Goal: Task Accomplishment & Management: Complete application form

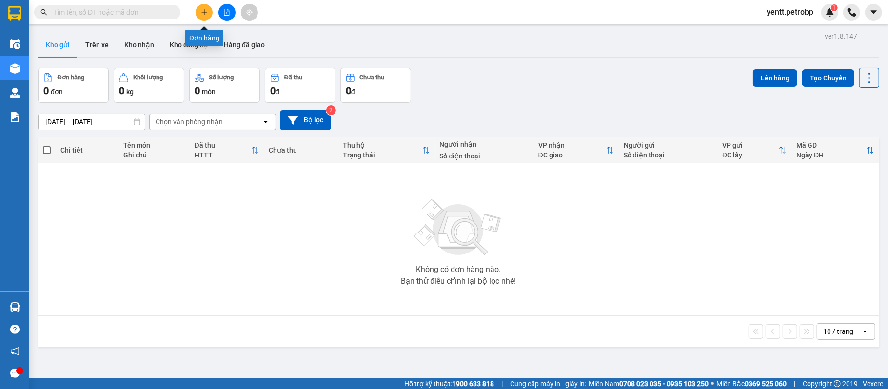
click at [207, 10] on icon "plus" at bounding box center [204, 12] width 7 height 7
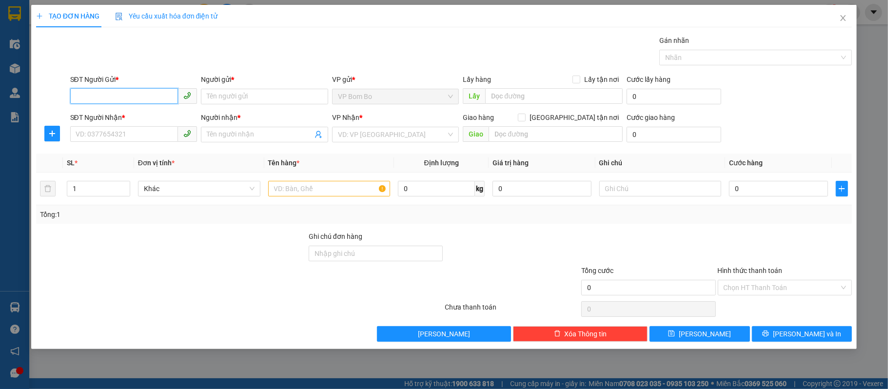
click at [135, 97] on input "SĐT Người Gửi *" at bounding box center [124, 96] width 108 height 16
click at [156, 110] on div "0974016539 - HẢI" at bounding box center [133, 117] width 127 height 16
type input "0974016539"
type input "HẢI"
type input "0396879190"
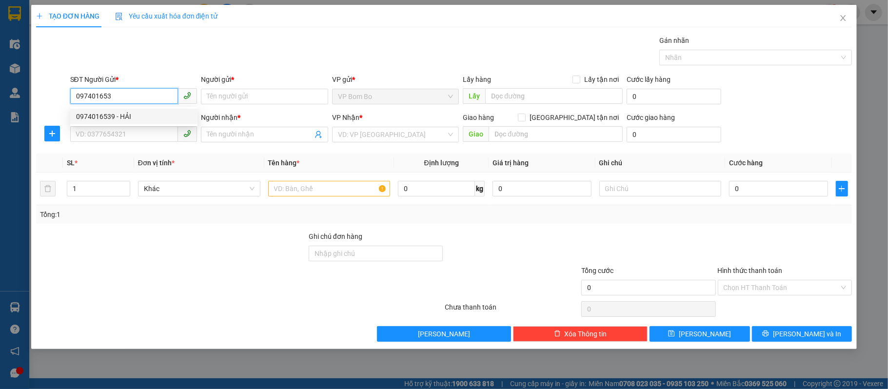
type input "A HÙNG"
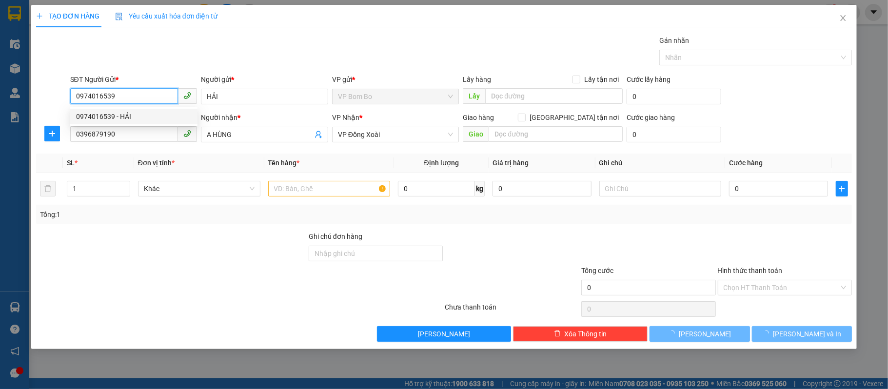
type input "30.000"
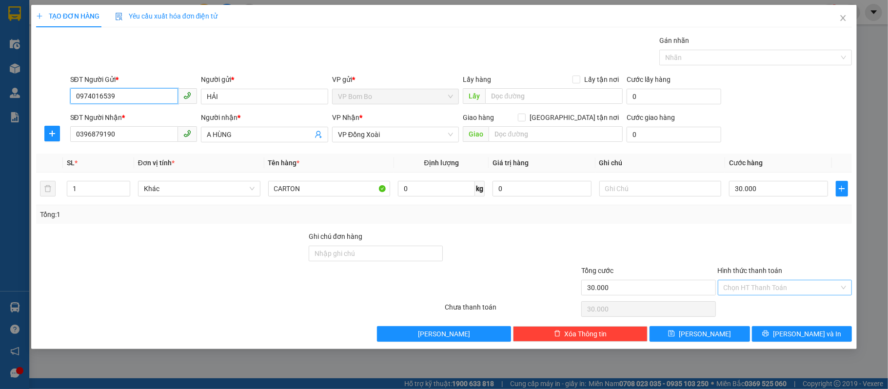
type input "0974016539"
click at [765, 284] on input "Hình thức thanh toán" at bounding box center [781, 287] width 116 height 15
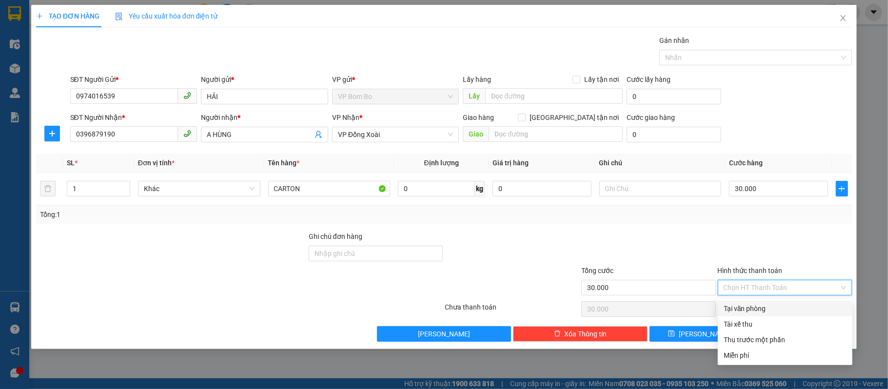
click at [747, 311] on div "Tại văn phòng" at bounding box center [784, 308] width 123 height 11
type input "0"
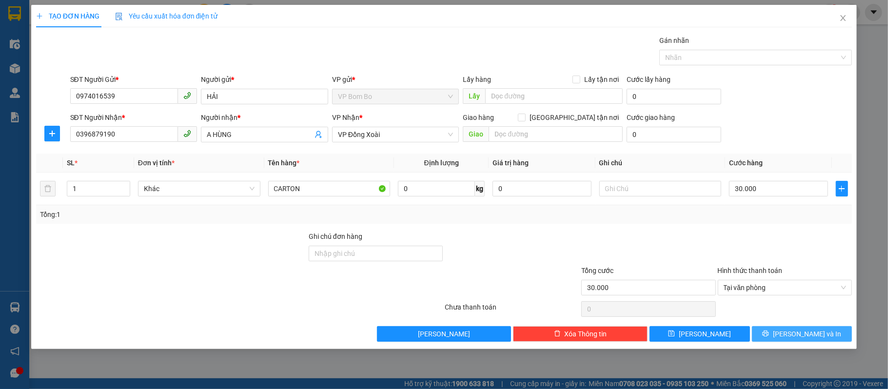
click at [794, 334] on span "[PERSON_NAME] và In" at bounding box center [807, 334] width 68 height 11
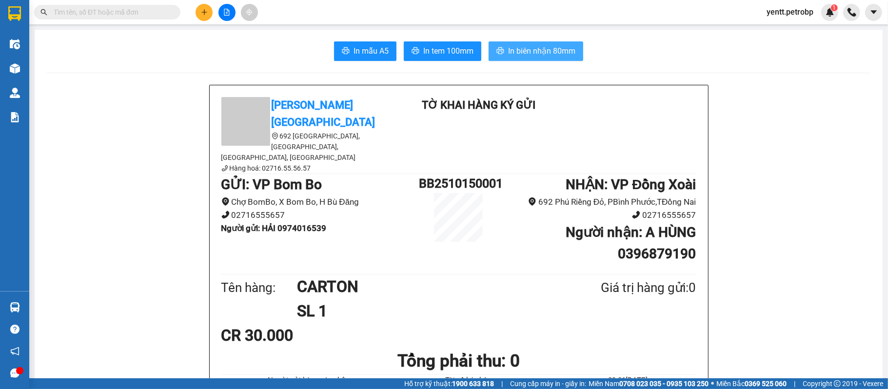
click at [531, 43] on button "In biên nhận 80mm" at bounding box center [535, 50] width 95 height 19
click at [448, 55] on span "In tem 100mm" at bounding box center [448, 51] width 50 height 12
click at [538, 52] on span "In biên nhận 80mm" at bounding box center [541, 51] width 67 height 12
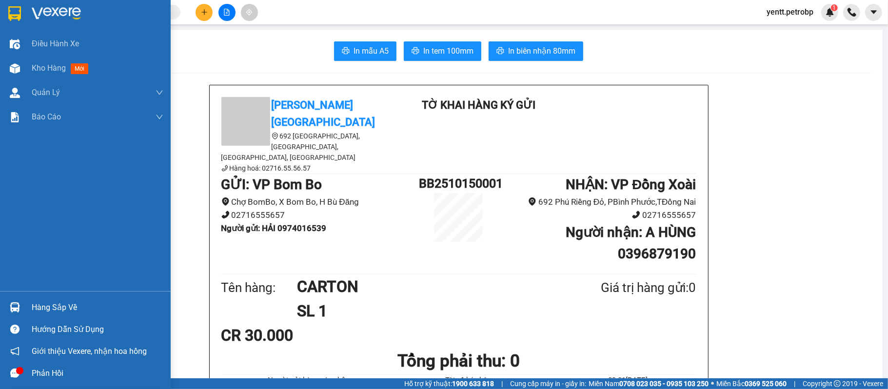
click at [15, 310] on img at bounding box center [15, 307] width 10 height 10
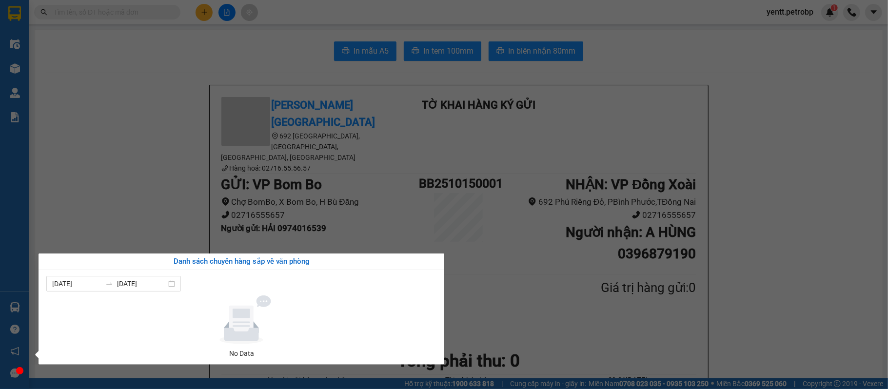
click at [83, 192] on section "Kết quả tìm kiếm ( 0 ) Bộ lọc No Data yentt.petrobp 1 Điều hành xe Kho hàng mới…" at bounding box center [444, 194] width 888 height 389
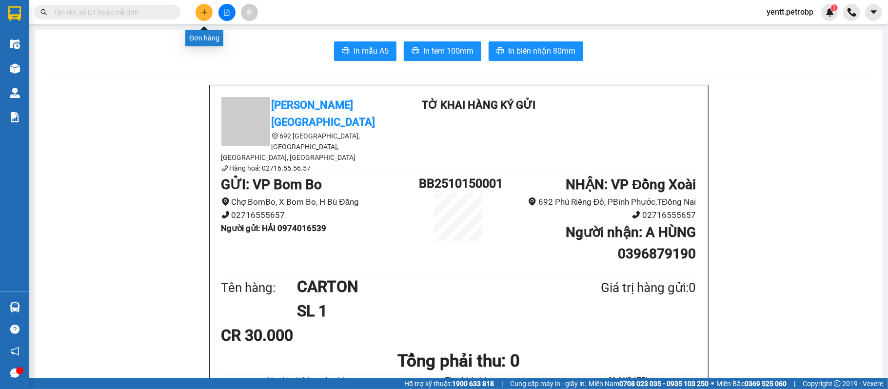
click at [205, 11] on icon "plus" at bounding box center [204, 12] width 7 height 7
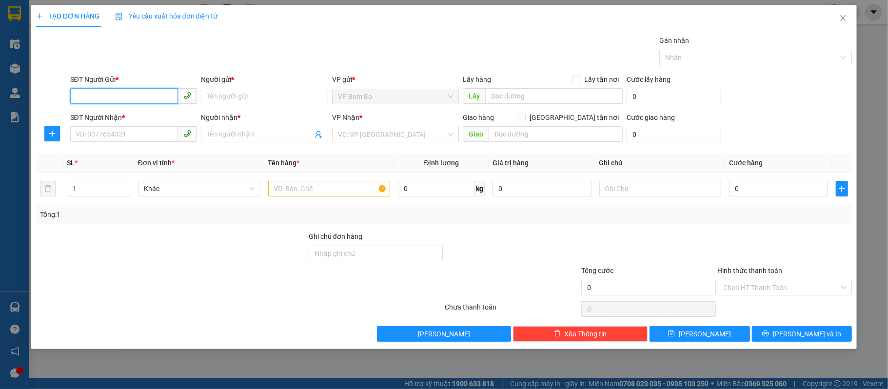
click at [122, 102] on input "SĐT Người Gửi *" at bounding box center [124, 96] width 108 height 16
click at [136, 101] on input "0" at bounding box center [124, 96] width 108 height 16
type input "0976311788"
click at [145, 117] on div "0976311788 - CHIẾN" at bounding box center [134, 116] width 116 height 11
type input "CHIẾN"
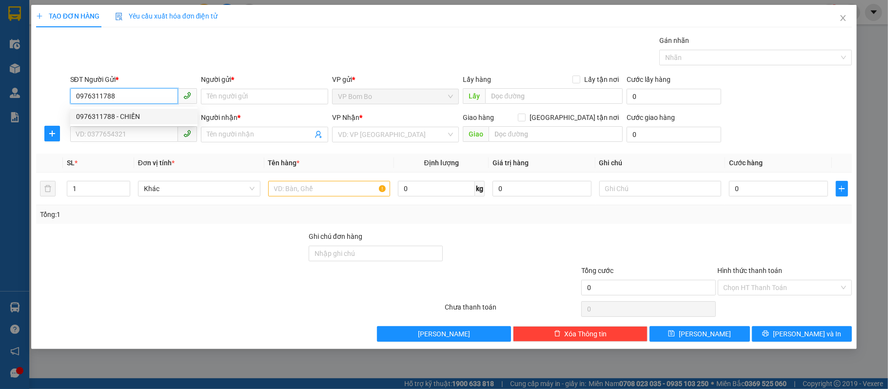
type input "0869067979"
type input "THÀNH"
type input "100.000"
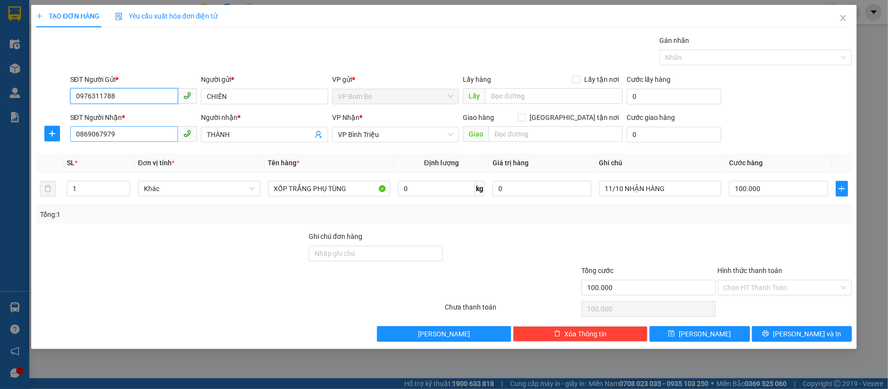
type input "0976311788"
click at [127, 133] on input "0869067979" at bounding box center [124, 134] width 108 height 16
click at [55, 131] on icon "plus" at bounding box center [52, 134] width 8 height 8
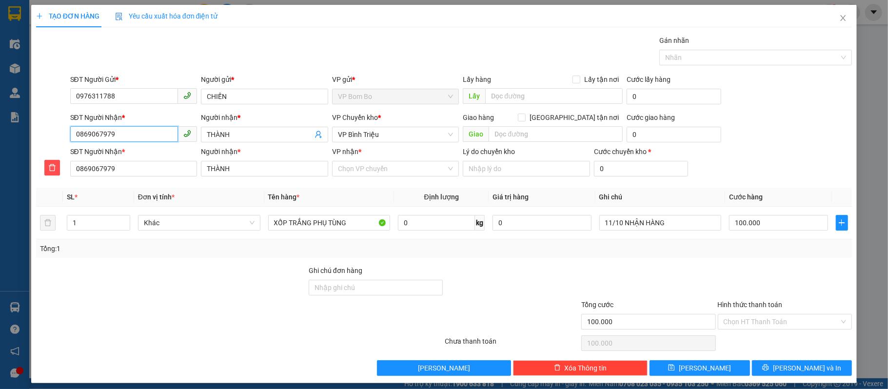
click at [162, 134] on input "0869067979" at bounding box center [124, 134] width 108 height 16
type input "086906797"
type input "086906"
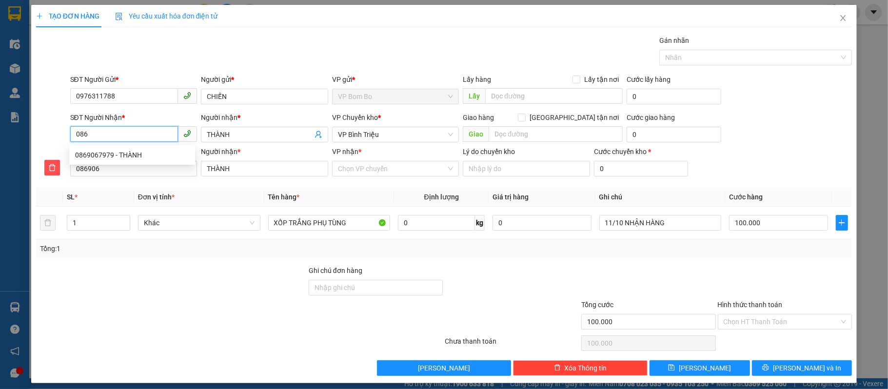
type input "08"
type input "0"
click at [142, 168] on div "0969885807 - [PERSON_NAME]" at bounding box center [132, 170] width 114 height 11
type input "0969885807"
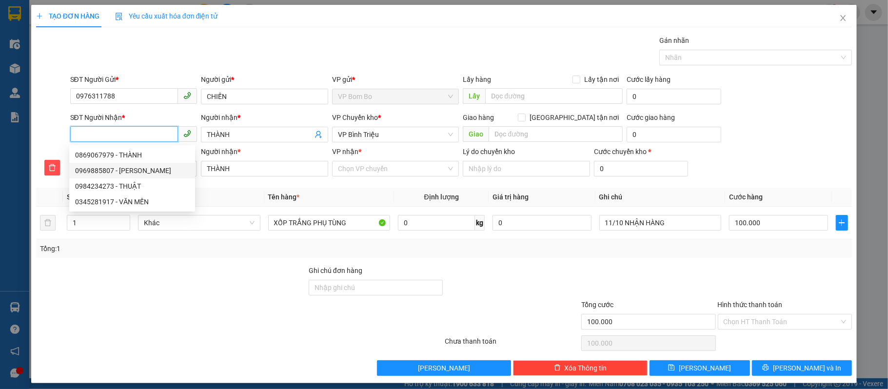
type input "HUYỀN"
type input "30.000"
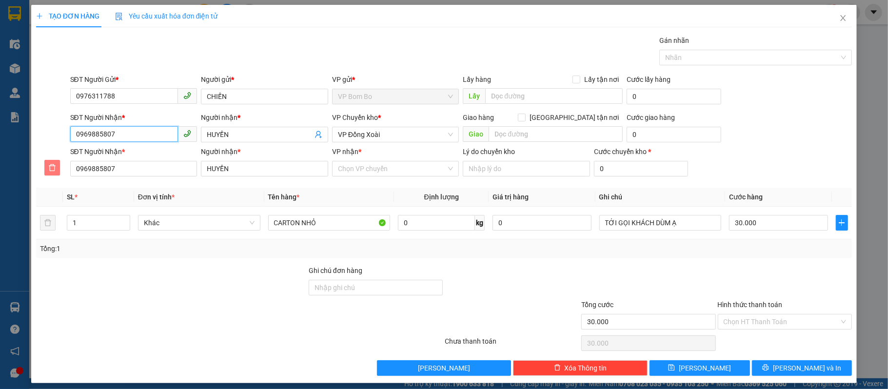
type input "0969885807"
click at [53, 164] on button "button" at bounding box center [52, 168] width 16 height 16
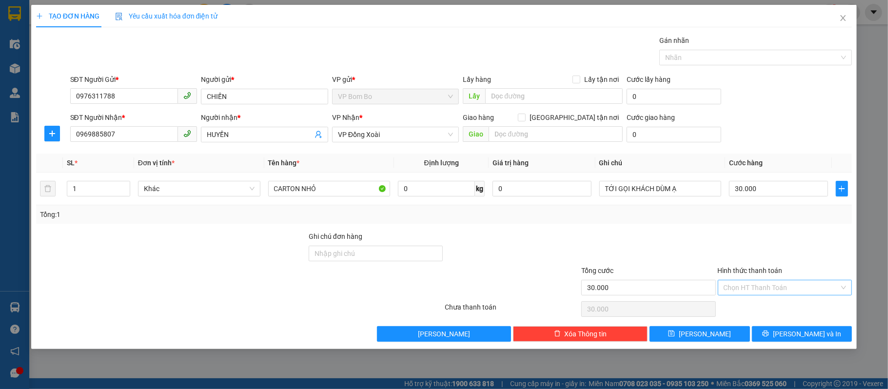
click at [779, 289] on input "Hình thức thanh toán" at bounding box center [781, 287] width 116 height 15
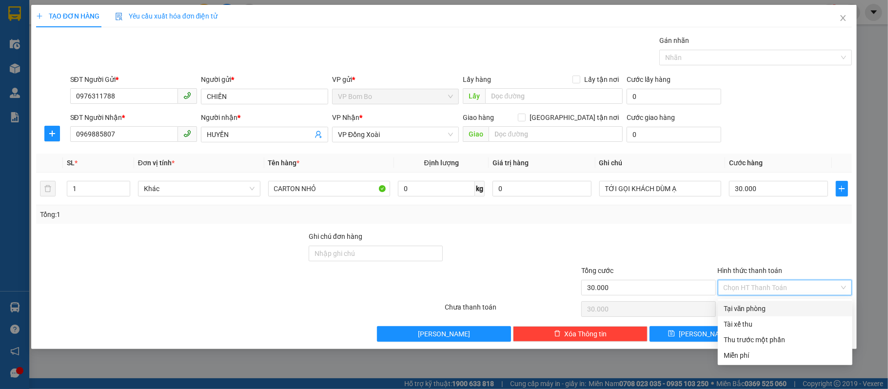
click at [765, 305] on div "Tại văn phòng" at bounding box center [784, 308] width 123 height 11
type input "0"
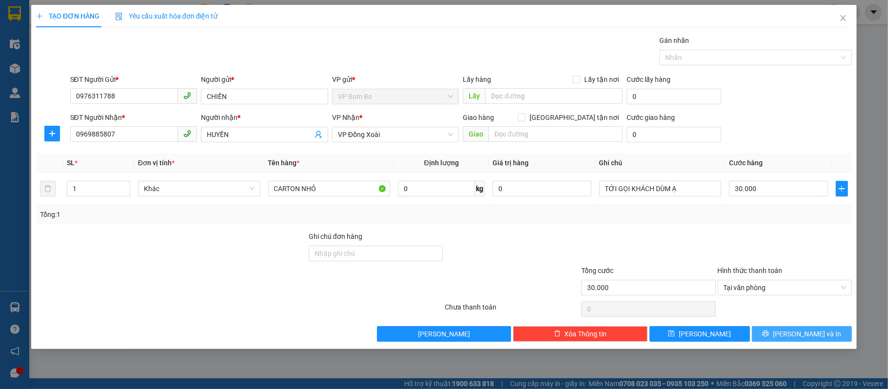
click at [800, 337] on span "[PERSON_NAME] và In" at bounding box center [807, 334] width 68 height 11
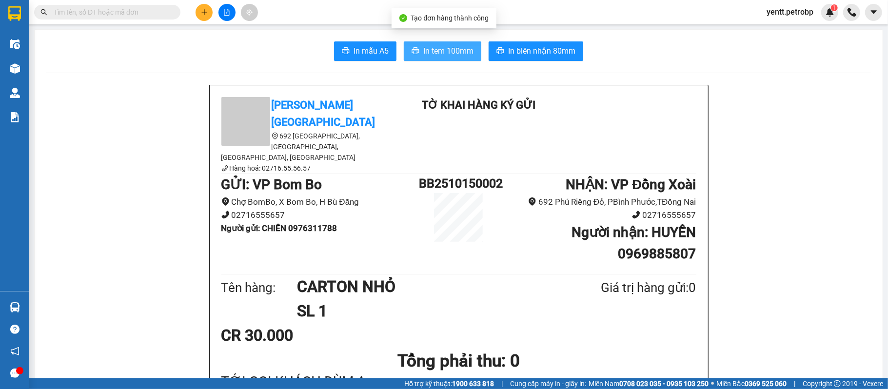
click at [447, 49] on span "In tem 100mm" at bounding box center [448, 51] width 50 height 12
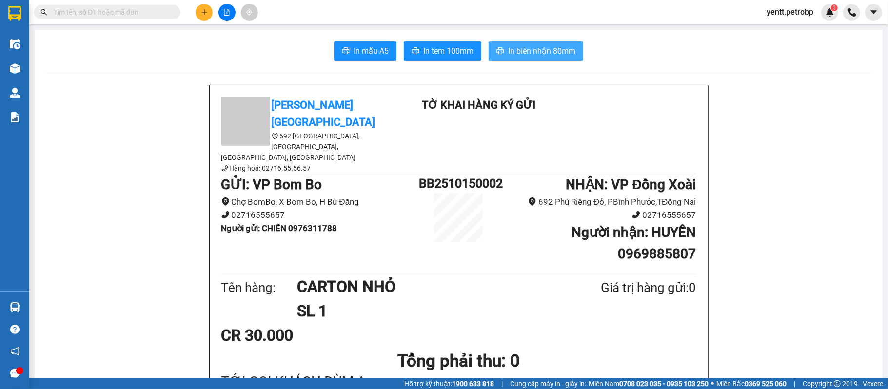
click at [533, 46] on span "In biên nhận 80mm" at bounding box center [541, 51] width 67 height 12
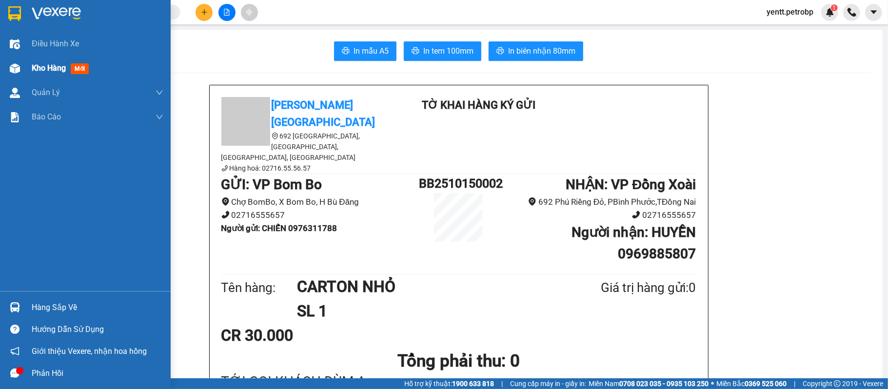
click at [38, 68] on span "Kho hàng" at bounding box center [49, 67] width 34 height 9
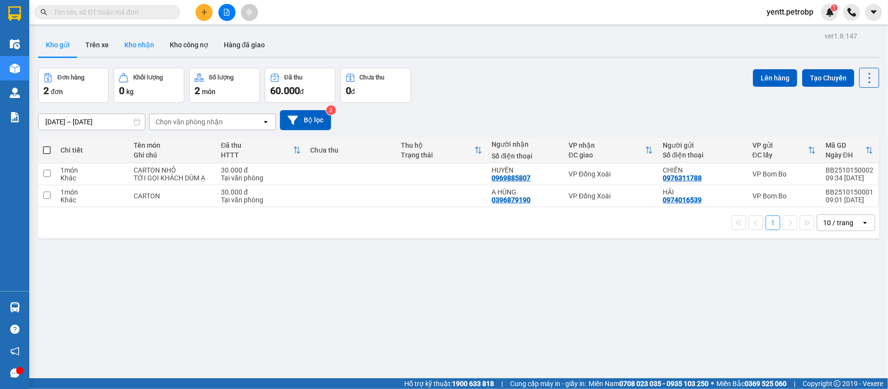
click at [137, 49] on button "Kho nhận" at bounding box center [139, 44] width 45 height 23
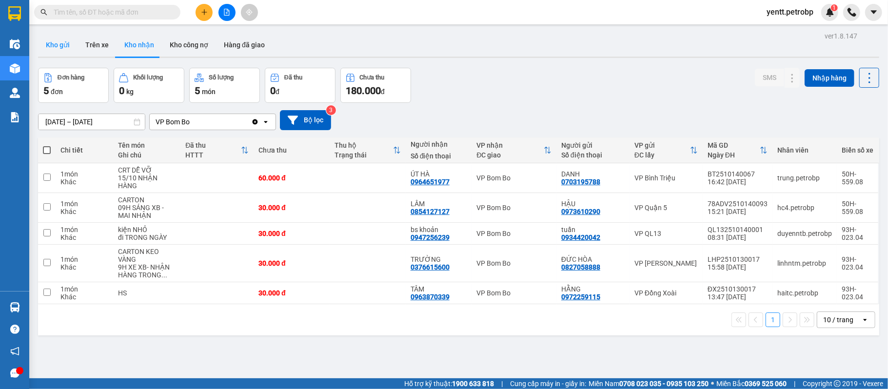
click at [60, 41] on button "Kho gửi" at bounding box center [57, 44] width 39 height 23
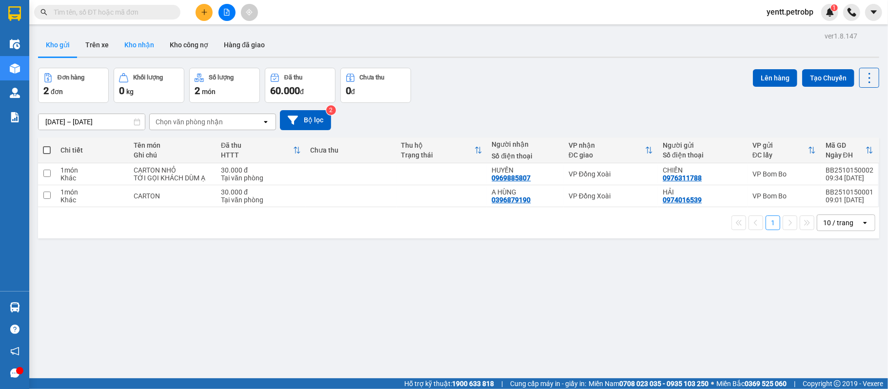
click at [145, 41] on button "Kho nhận" at bounding box center [139, 44] width 45 height 23
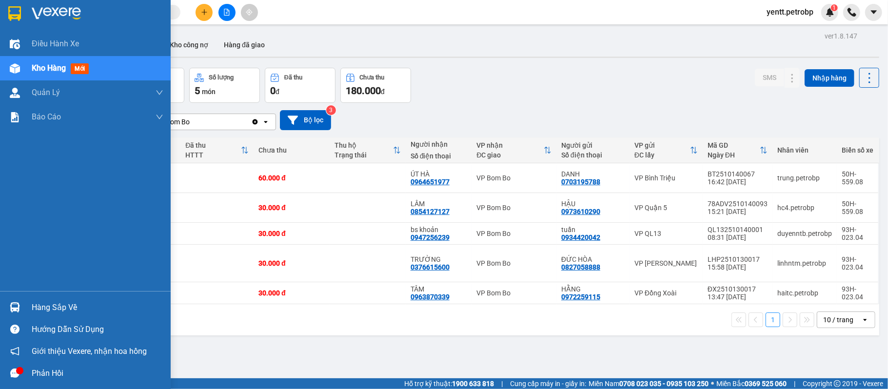
click at [14, 309] on img at bounding box center [15, 307] width 10 height 10
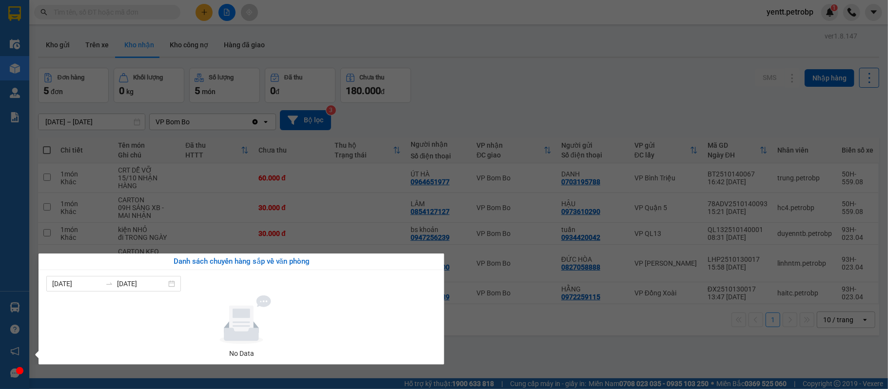
click at [510, 334] on section "Kết quả tìm kiếm ( 0 ) Bộ lọc No Data yentt.petrobp 1 Điều hành xe Kho hàng mới…" at bounding box center [444, 194] width 888 height 389
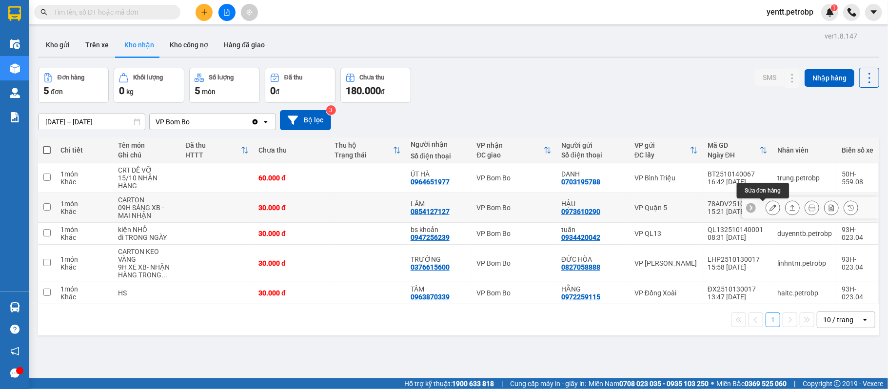
click at [766, 209] on button at bounding box center [773, 207] width 14 height 17
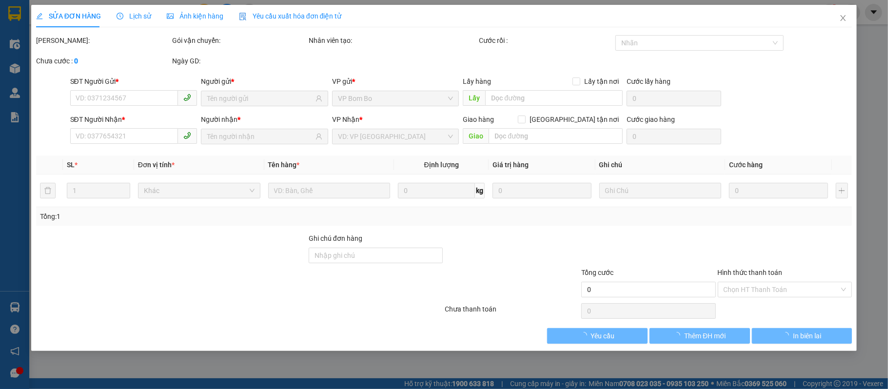
type input "0973610290"
type input "HẬU"
type input "0854127127"
type input "LÂM"
type input "30.000"
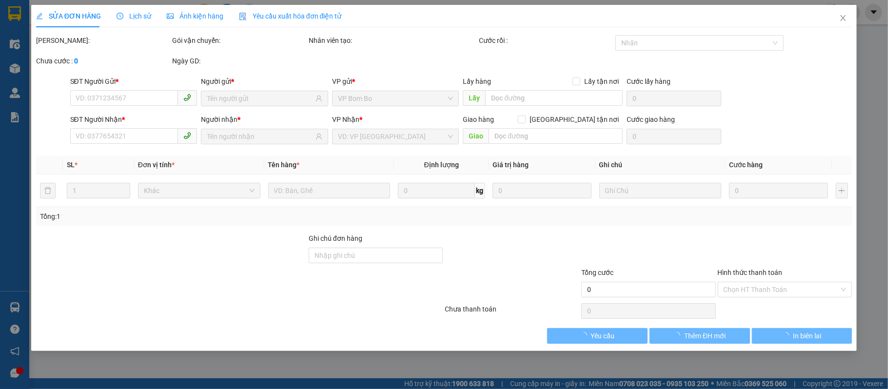
type input "30.000"
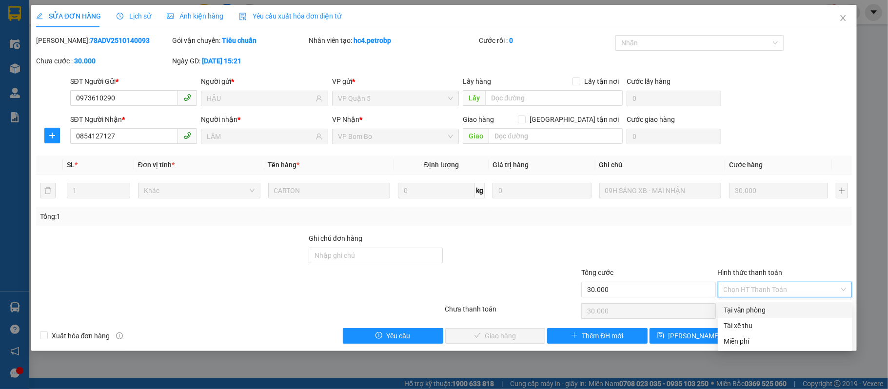
click at [726, 309] on div "Tại văn phòng" at bounding box center [784, 310] width 123 height 11
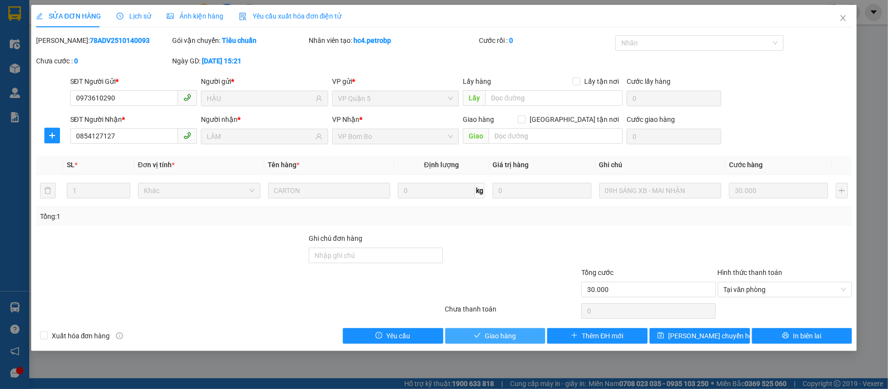
click at [489, 341] on span "Giao hàng" at bounding box center [500, 336] width 31 height 11
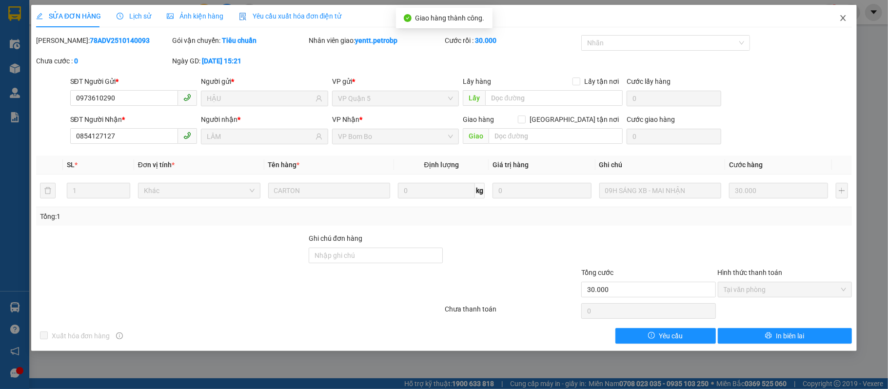
click at [841, 18] on icon "close" at bounding box center [843, 18] width 8 height 8
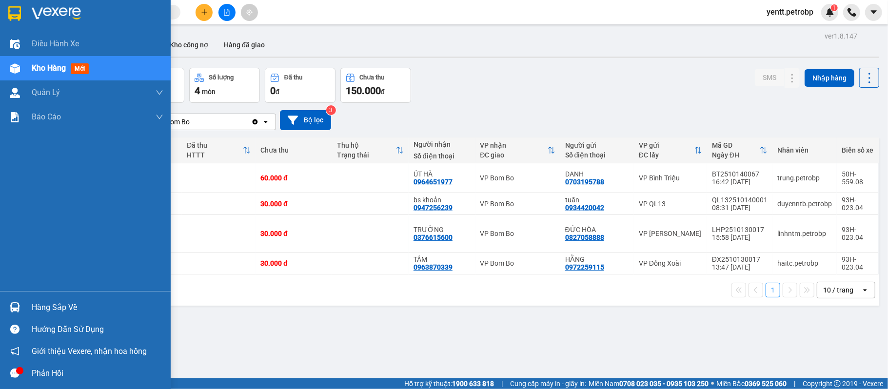
click at [52, 307] on div "Hàng sắp về" at bounding box center [98, 307] width 132 height 15
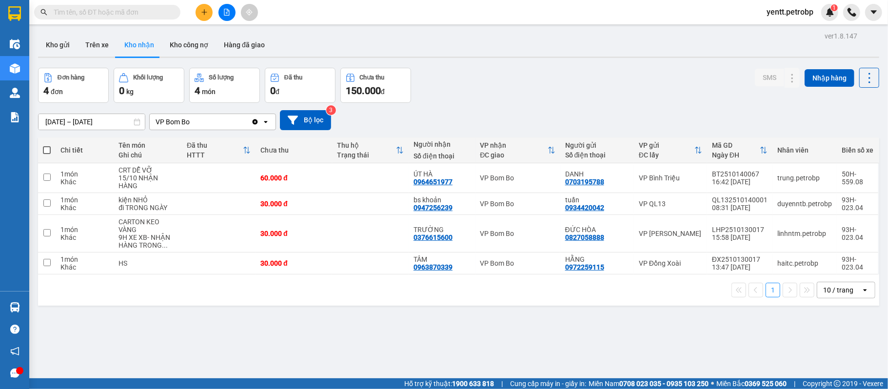
click at [507, 346] on section "Kết quả tìm kiếm ( 0 ) Bộ lọc No Data yentt.petrobp 1 Điều hành xe Kho hàng mới…" at bounding box center [444, 194] width 888 height 389
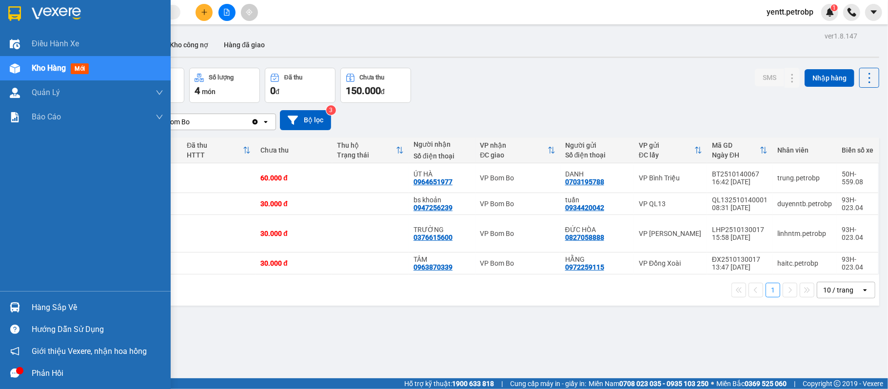
click at [16, 304] on img at bounding box center [15, 307] width 10 height 10
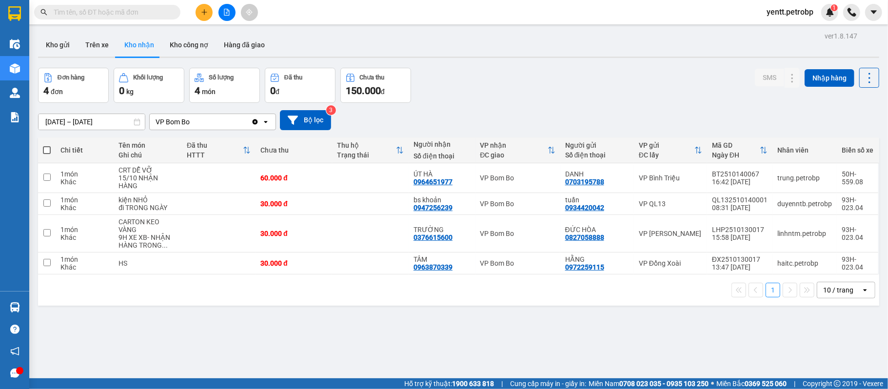
click at [539, 342] on section "Kết quả tìm kiếm ( 0 ) Bộ lọc No Data yentt.petrobp 1 Điều hành xe Kho hàng mới…" at bounding box center [444, 194] width 888 height 389
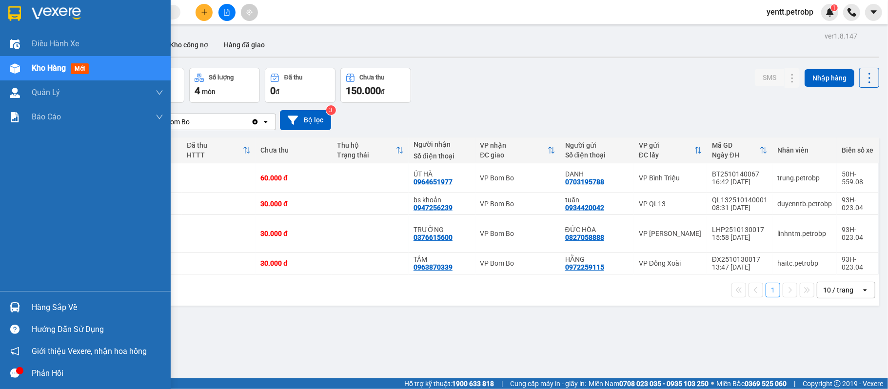
click at [18, 311] on img at bounding box center [15, 307] width 10 height 10
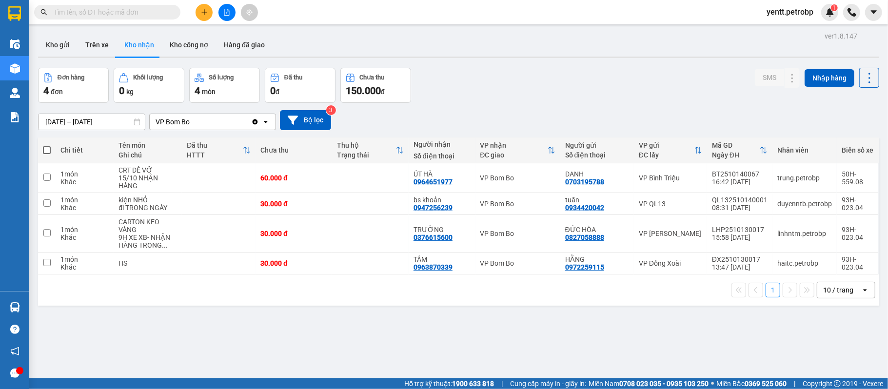
click at [504, 355] on section "Kết quả tìm kiếm ( 0 ) Bộ lọc No Data yentt.petrobp 1 Điều hành xe Kho hàng mới…" at bounding box center [444, 194] width 888 height 389
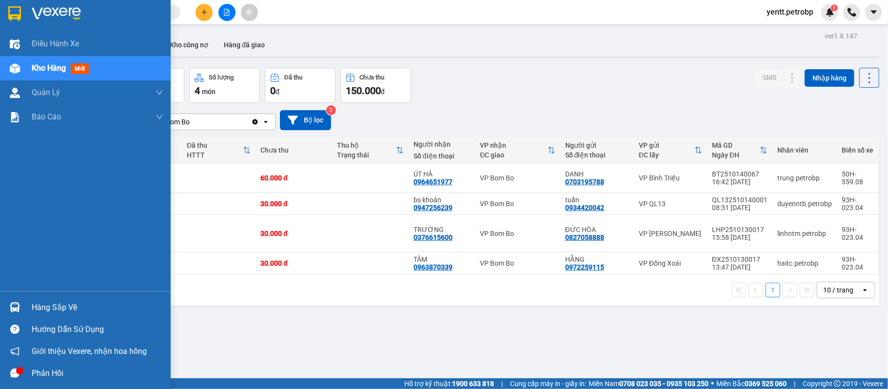
click at [15, 308] on img at bounding box center [15, 307] width 10 height 10
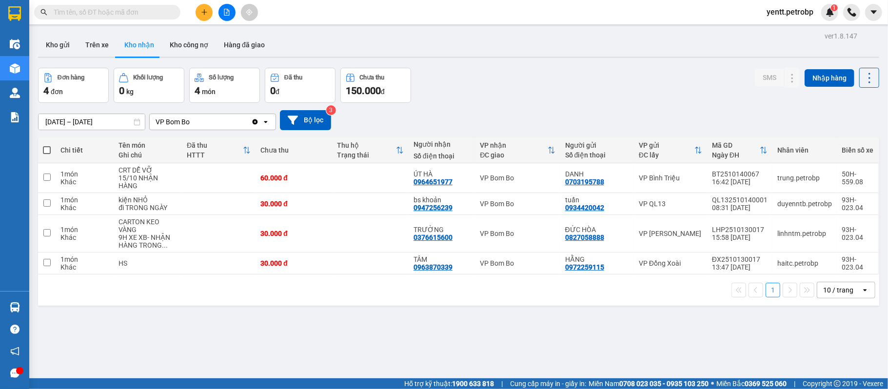
click at [545, 334] on section "Kết quả tìm kiếm ( 0 ) Bộ lọc No Data yentt.petrobp 1 Điều hành xe Kho hàng mới…" at bounding box center [444, 194] width 888 height 389
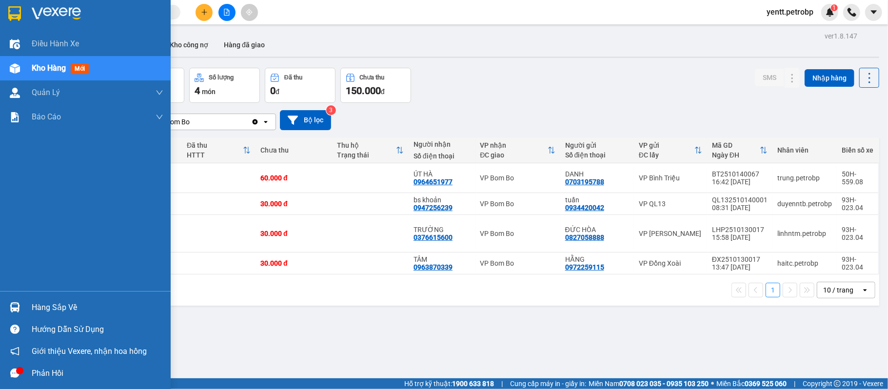
click at [29, 305] on div "Hàng sắp về" at bounding box center [85, 307] width 171 height 22
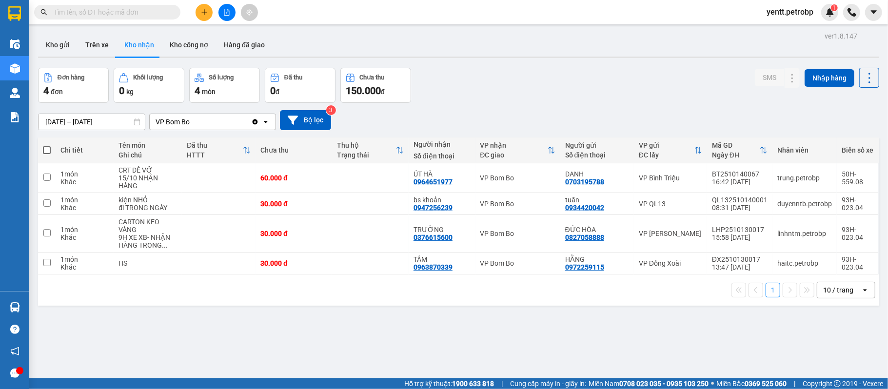
click at [525, 331] on section "Kết quả tìm kiếm ( 0 ) Bộ lọc No Data yentt.petrobp 1 Điều hành xe Kho hàng mới…" at bounding box center [444, 194] width 888 height 389
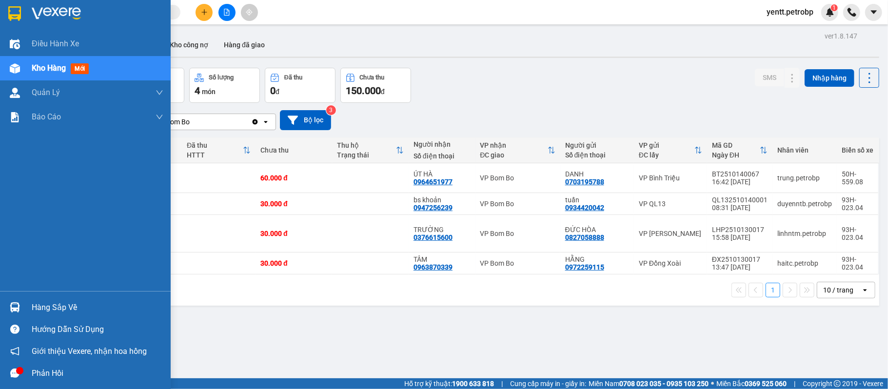
click at [18, 305] on img at bounding box center [15, 307] width 10 height 10
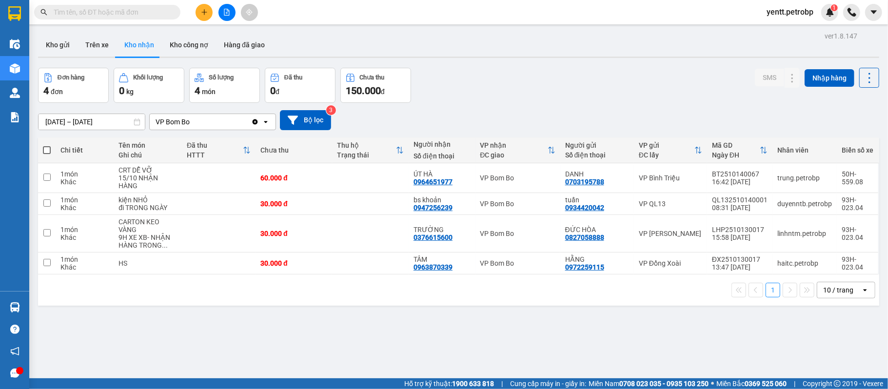
drag, startPoint x: 692, startPoint y: 307, endPoint x: 626, endPoint y: 126, distance: 193.1
click at [685, 299] on section "Kết quả tìm kiếm ( 0 ) Bộ lọc No Data yentt.petrobp 1 Điều hành xe Kho hàng mới…" at bounding box center [444, 194] width 888 height 389
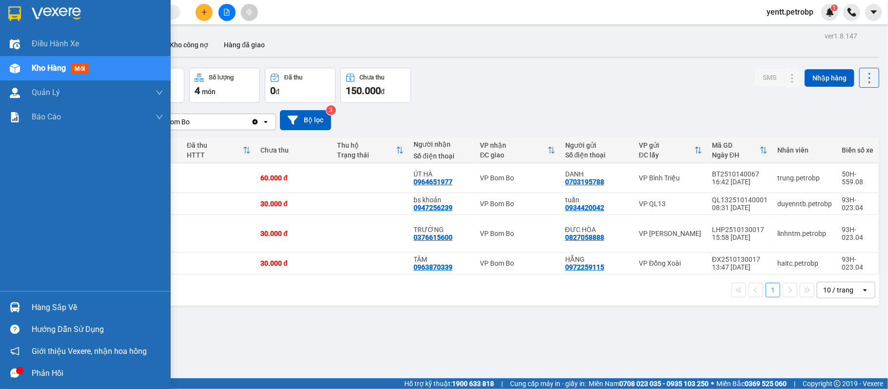
click at [12, 304] on img at bounding box center [15, 307] width 10 height 10
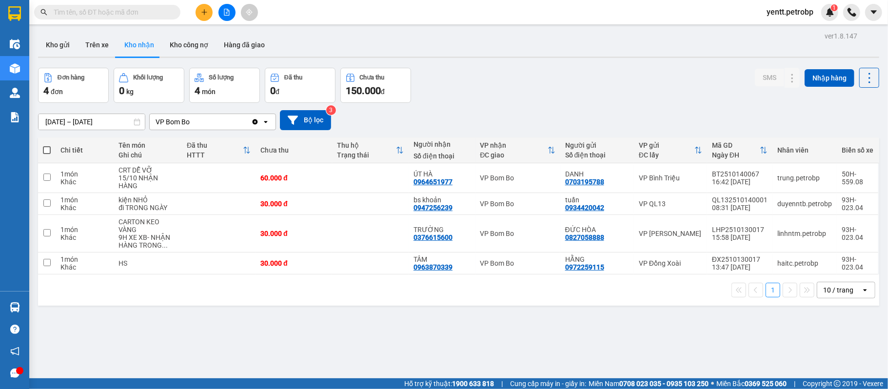
drag, startPoint x: 599, startPoint y: 311, endPoint x: 556, endPoint y: 245, distance: 79.0
click at [601, 301] on section "Kết quả tìm kiếm ( 0 ) Bộ lọc No Data yentt.petrobp 1 Điều hành xe Kho hàng mới…" at bounding box center [444, 194] width 888 height 389
click at [796, 11] on span "yentt.petrobp" at bounding box center [790, 12] width 62 height 12
click at [781, 26] on span "Đăng xuất" at bounding box center [794, 30] width 43 height 11
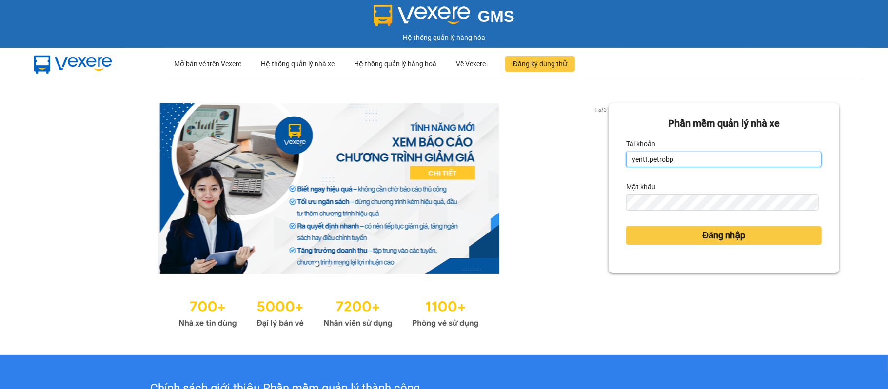
click at [724, 152] on input "yentt.petrobp" at bounding box center [723, 160] width 195 height 16
type input "yennot.petrobp"
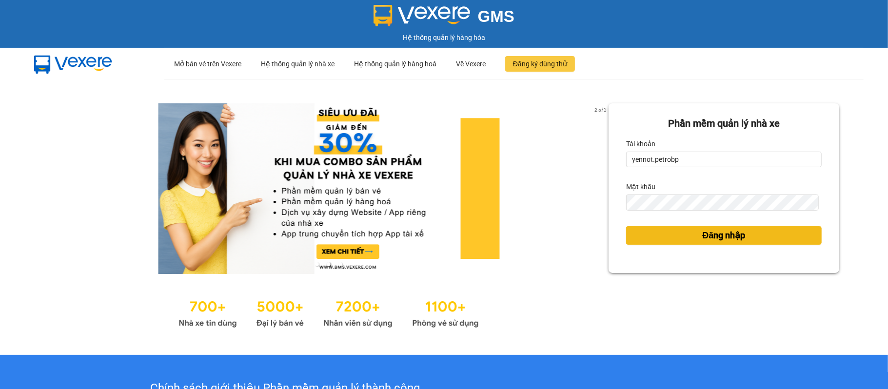
click at [705, 231] on span "Đăng nhập" at bounding box center [723, 236] width 43 height 14
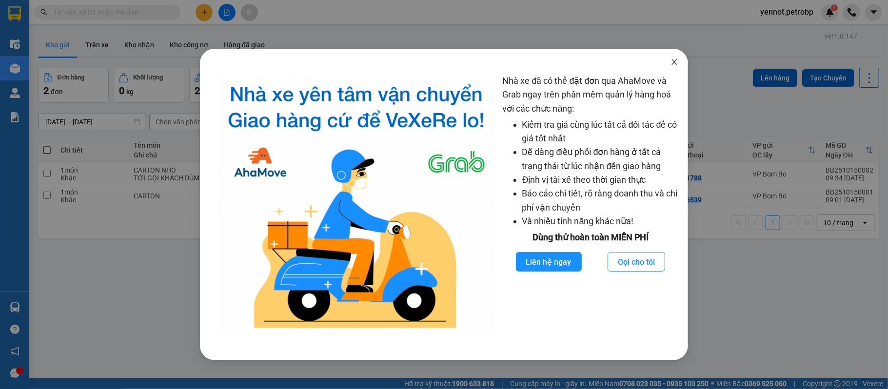
click at [677, 59] on icon "close" at bounding box center [674, 62] width 8 height 8
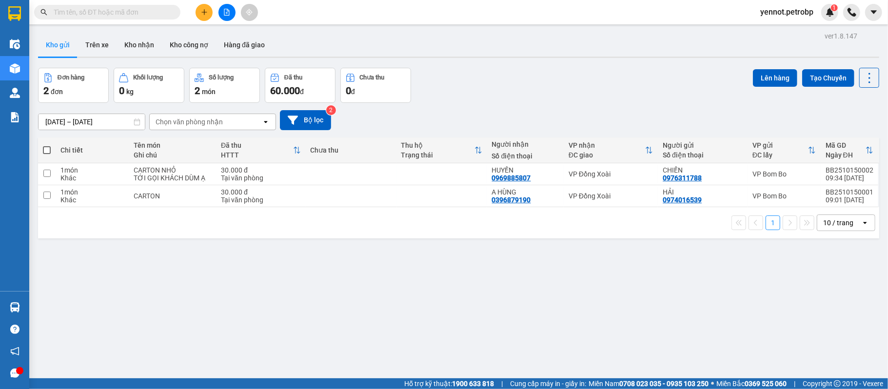
click at [46, 152] on span at bounding box center [47, 150] width 8 height 8
click at [47, 145] on input "checkbox" at bounding box center [47, 145] width 0 height 0
checkbox input "true"
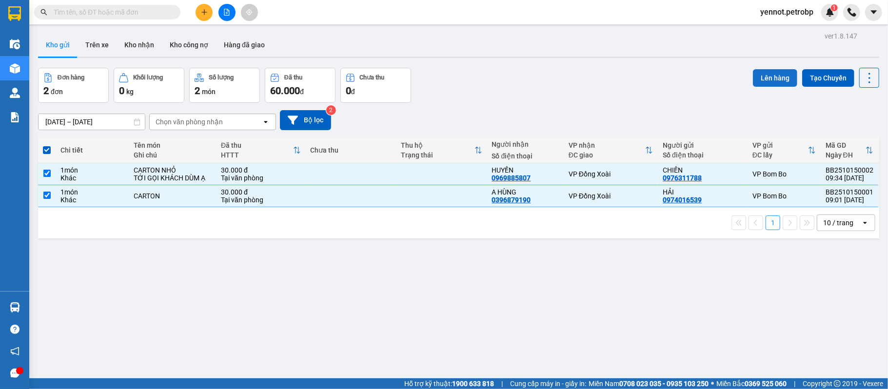
click at [761, 77] on button "Lên hàng" at bounding box center [775, 78] width 44 height 18
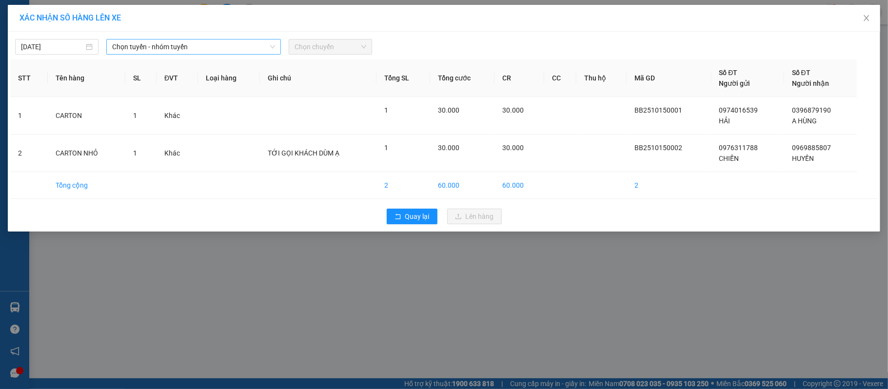
click at [164, 51] on span "Chọn tuyến - nhóm tuyến" at bounding box center [193, 46] width 163 height 15
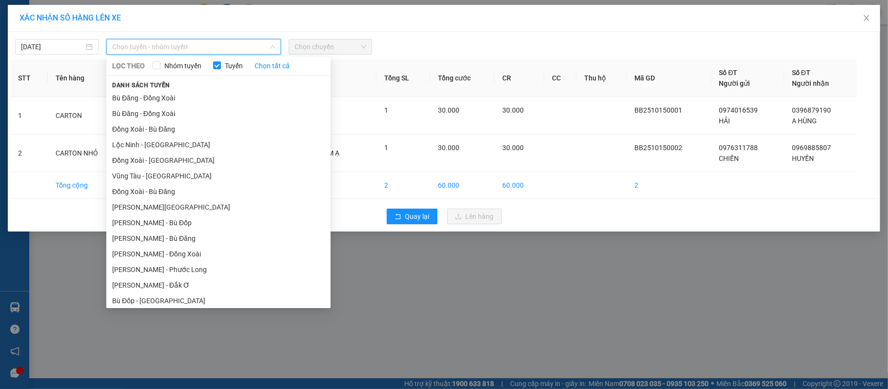
scroll to position [98, 0]
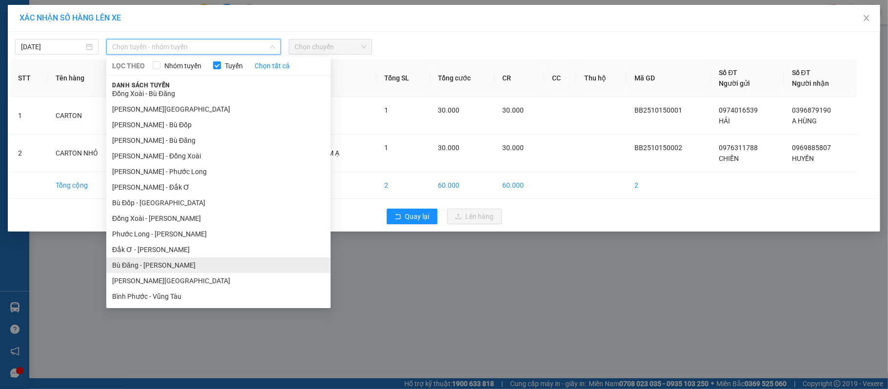
click at [176, 268] on li "Bù Đăng - Hồ Chí Minh" at bounding box center [218, 265] width 224 height 16
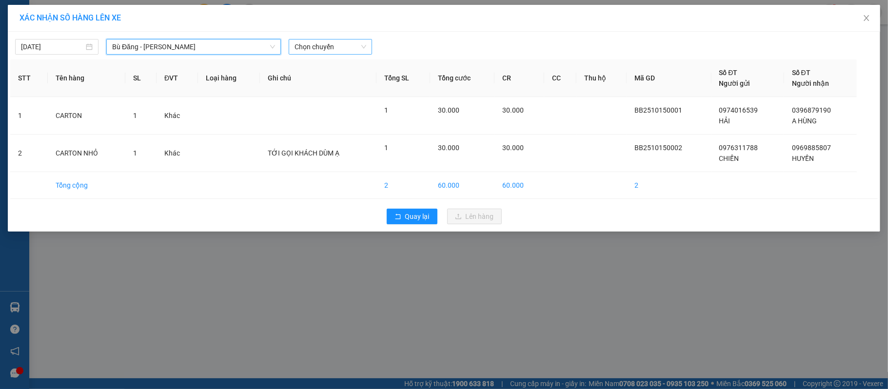
click at [307, 42] on span "Chọn chuyến" at bounding box center [330, 46] width 72 height 15
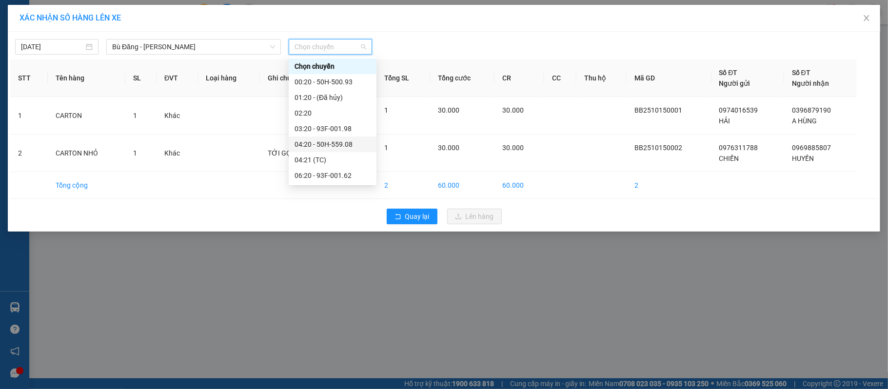
scroll to position [109, 0]
click at [328, 127] on div "11:20 - 50H-498.28" at bounding box center [332, 128] width 76 height 11
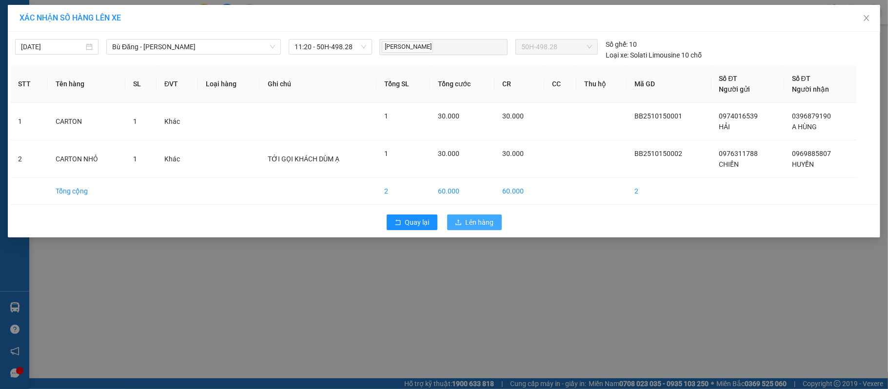
click at [494, 218] on button "Lên hàng" at bounding box center [474, 222] width 55 height 16
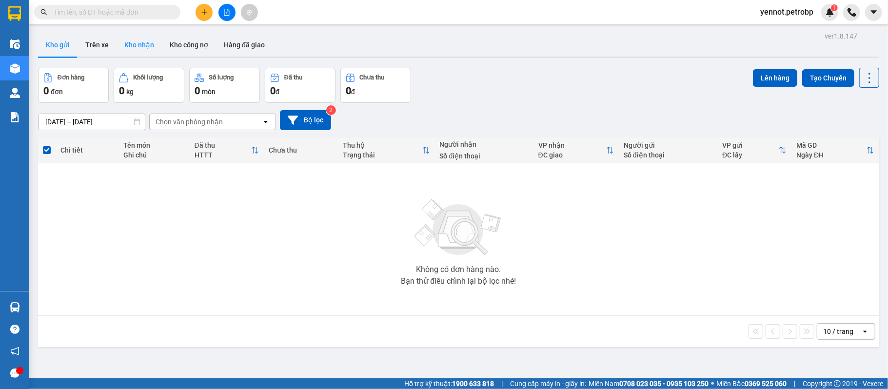
click at [136, 42] on button "Kho nhận" at bounding box center [139, 44] width 45 height 23
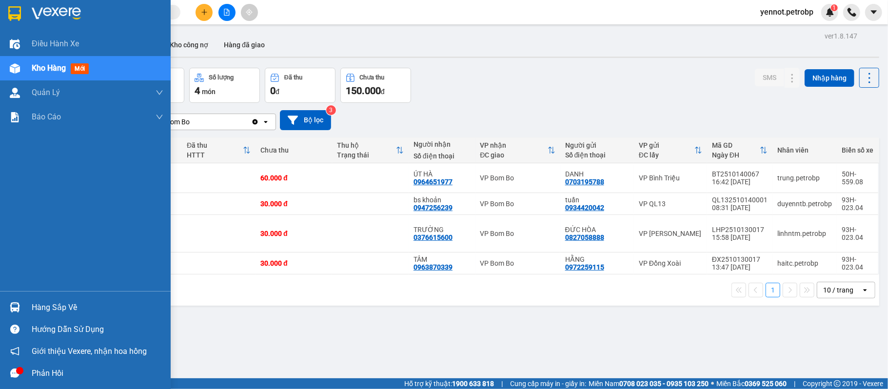
click at [66, 311] on div "Hàng sắp về" at bounding box center [98, 307] width 132 height 15
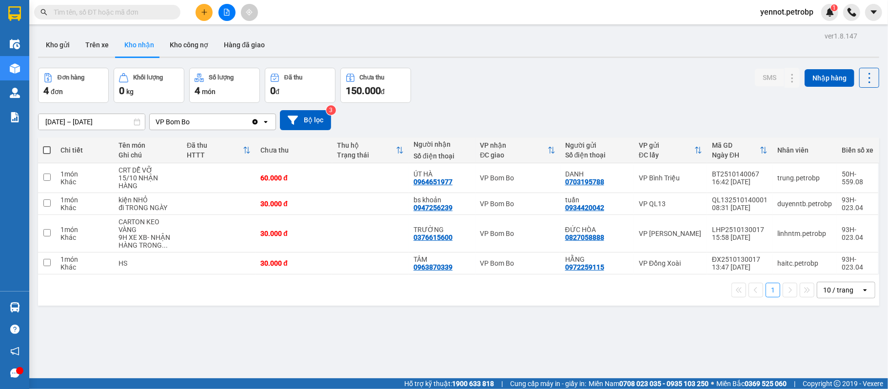
click at [486, 97] on section "Kết quả tìm kiếm ( 0 ) Bộ lọc No Data yennot.petrobp 1 Điều hành xe Kho hàng mớ…" at bounding box center [444, 194] width 888 height 389
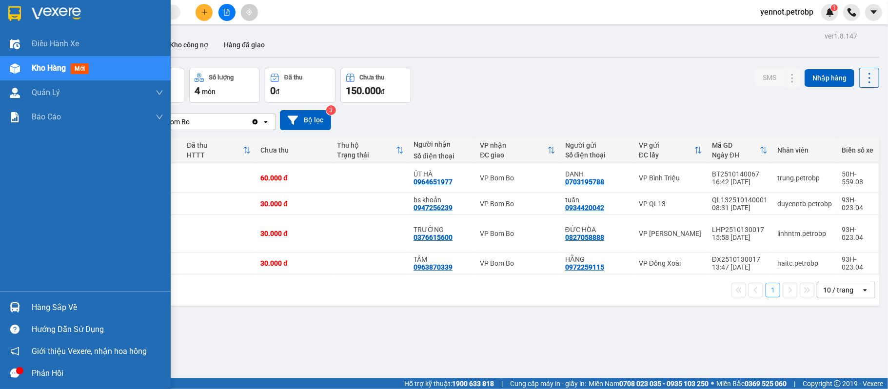
click at [20, 307] on div at bounding box center [14, 307] width 17 height 17
